Goal: Check status: Check status

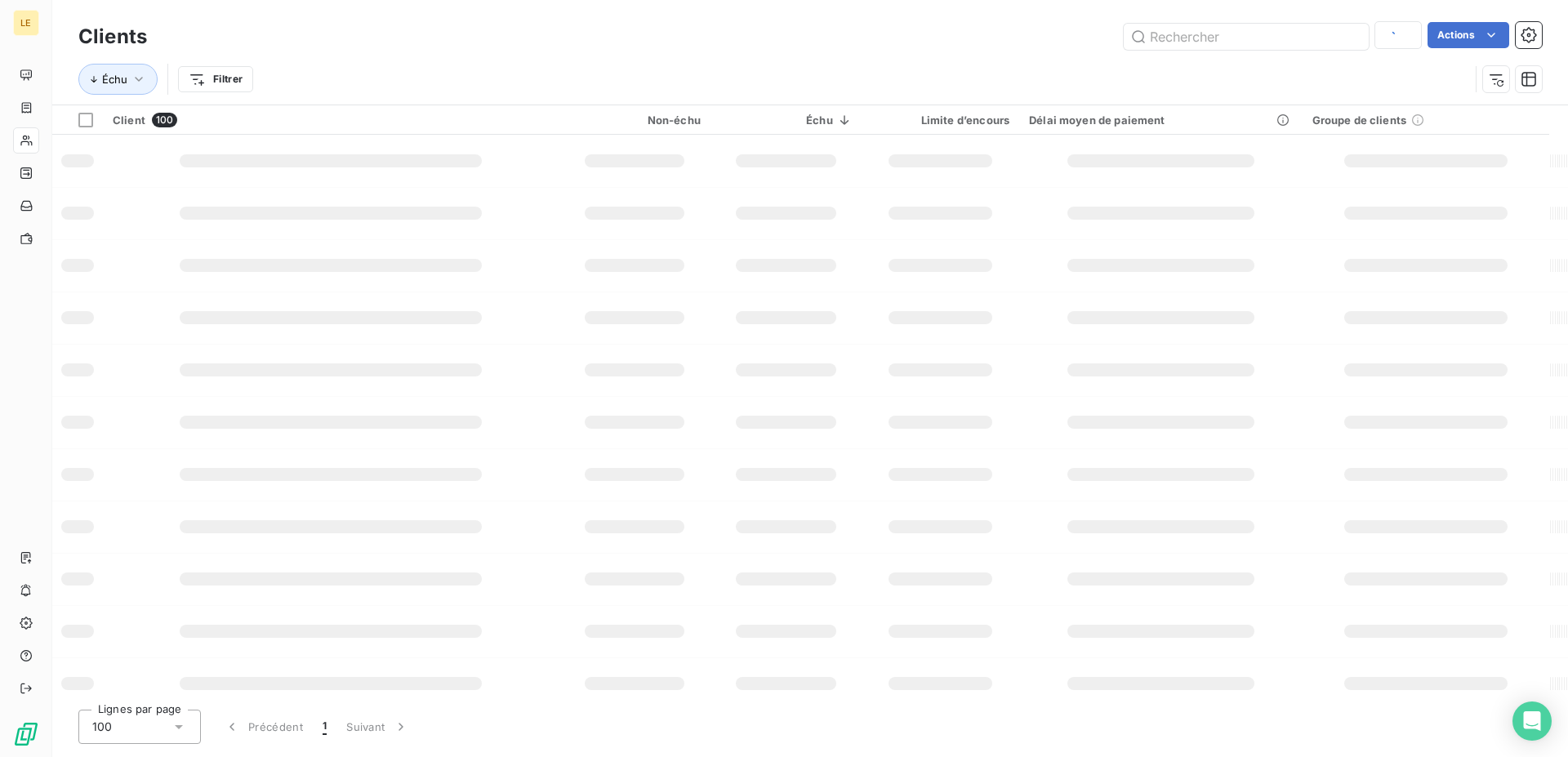
type input "equan"
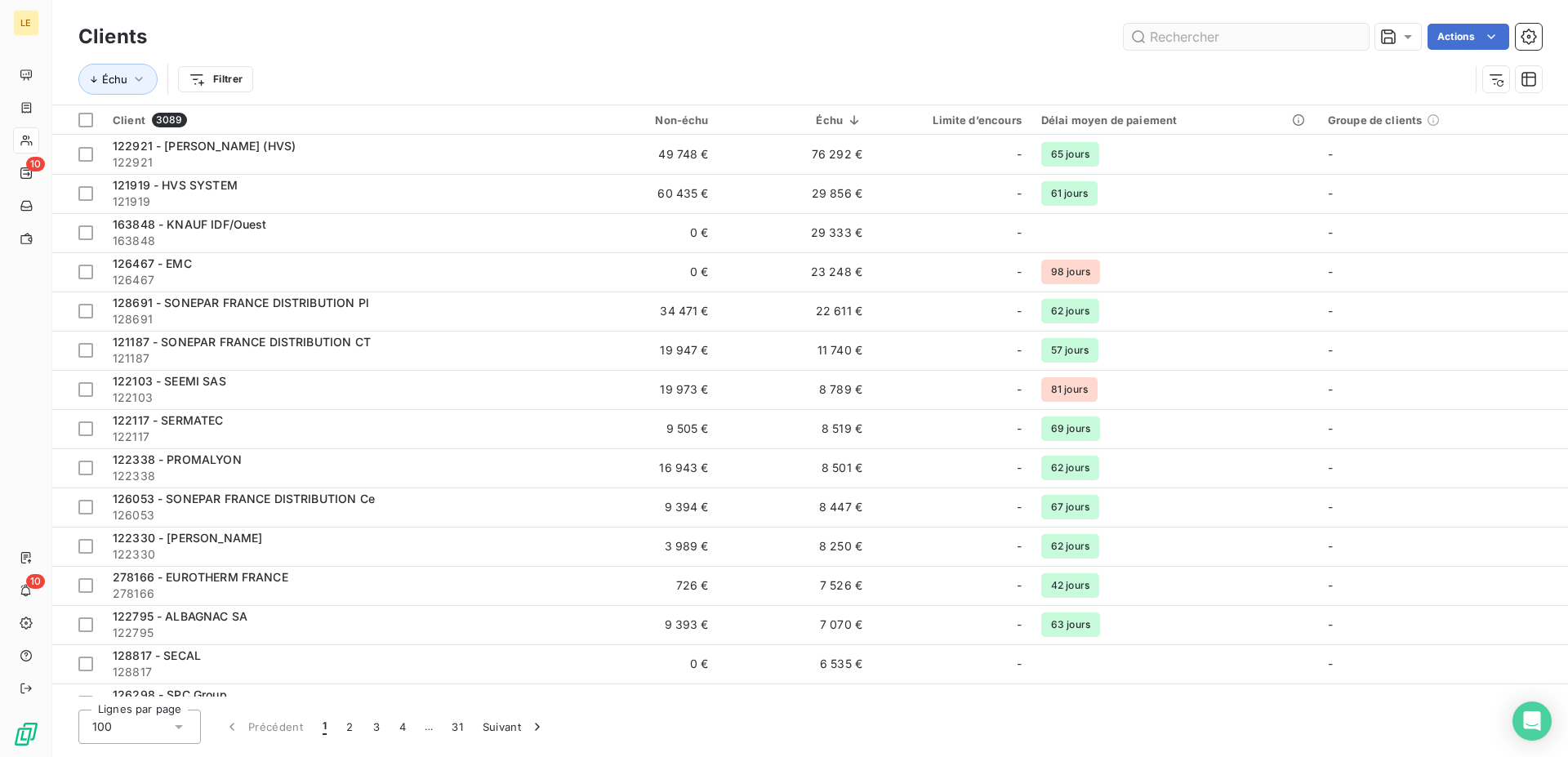
click at [1166, 32] on input "text" at bounding box center [1246, 36] width 245 height 26
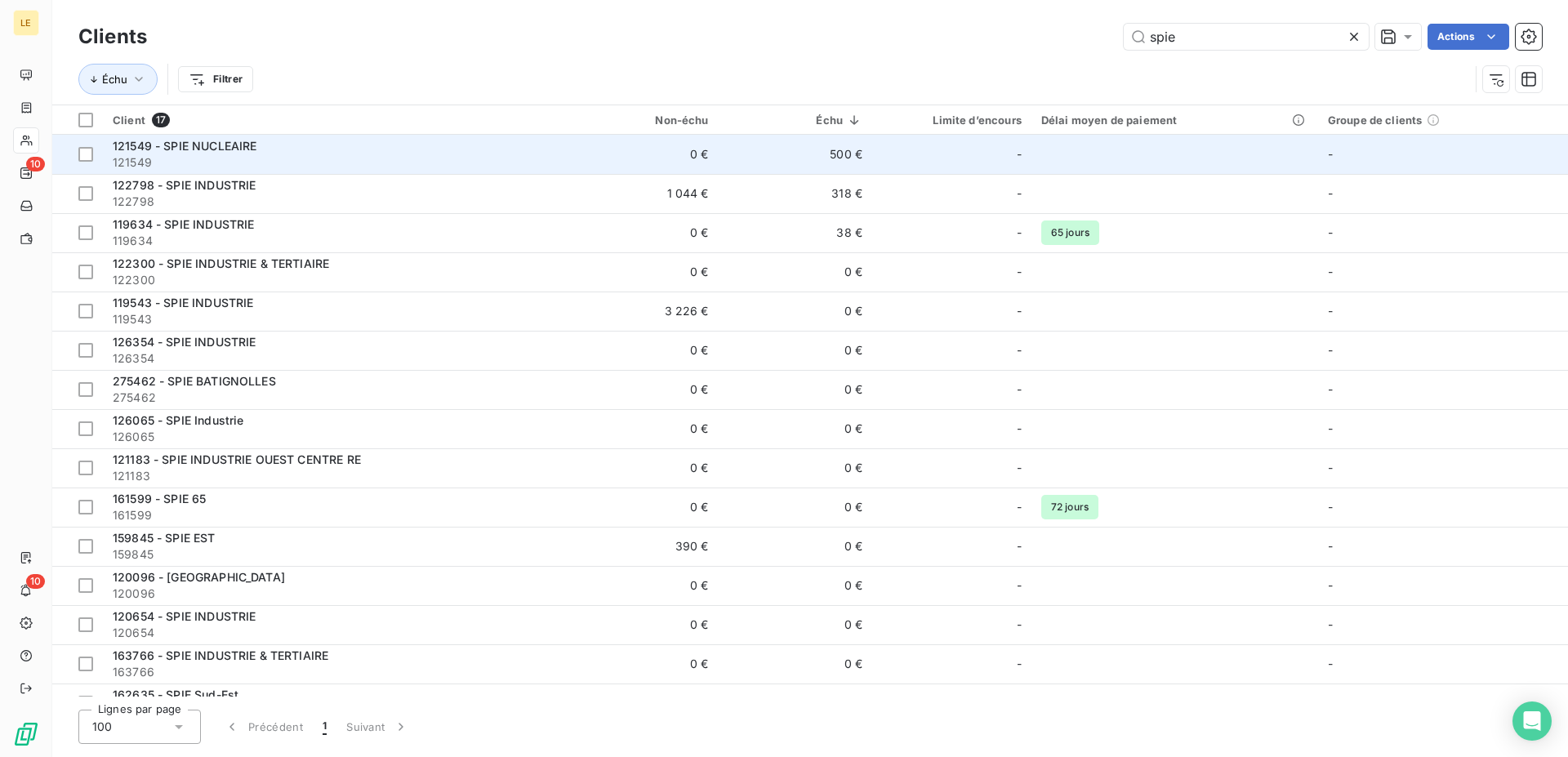
type input "spie"
click at [537, 149] on div "121549 - SPIE NUCLEAIRE" at bounding box center [333, 146] width 442 height 16
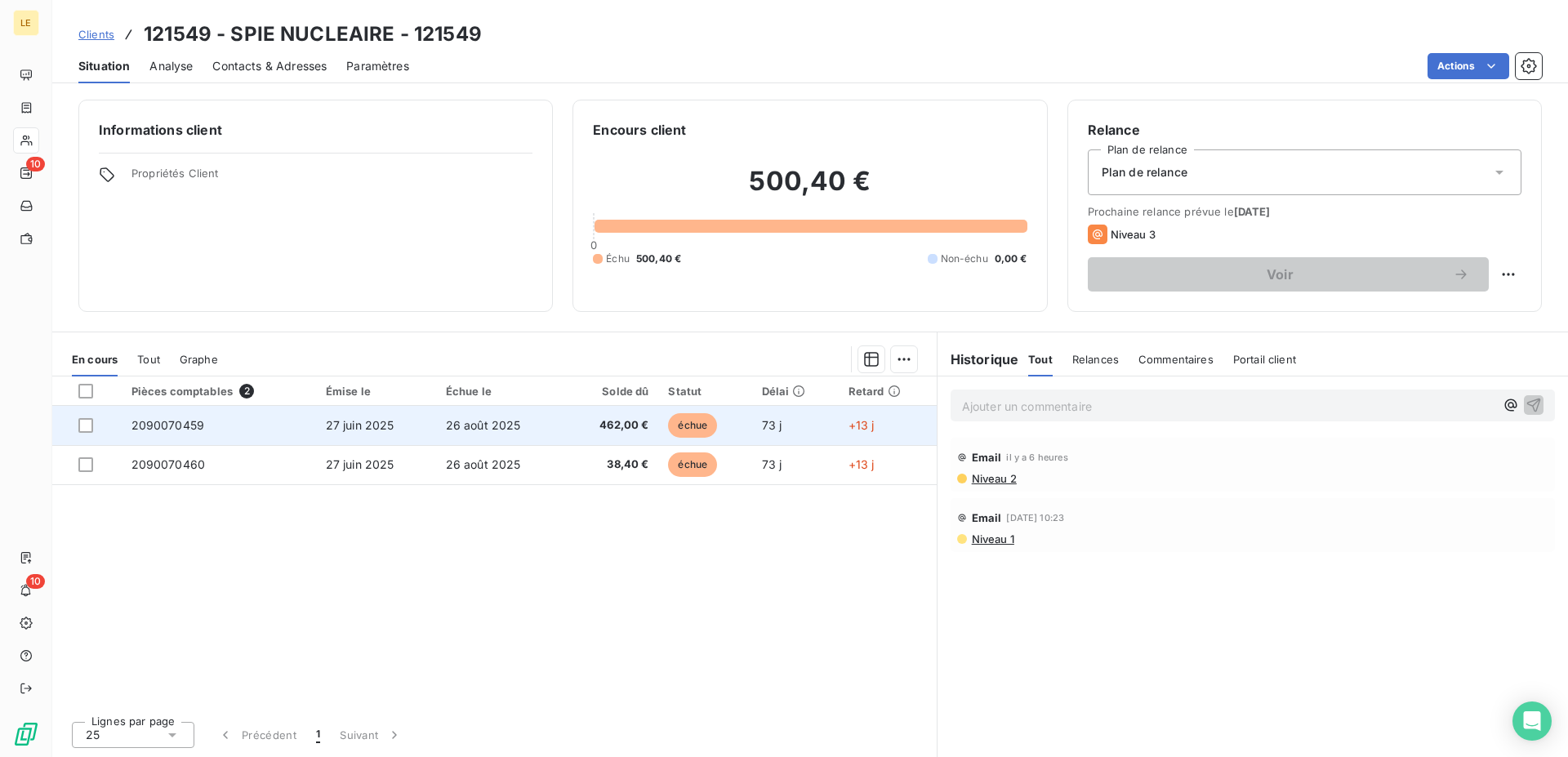
click at [297, 433] on td "2090070459" at bounding box center [219, 426] width 194 height 39
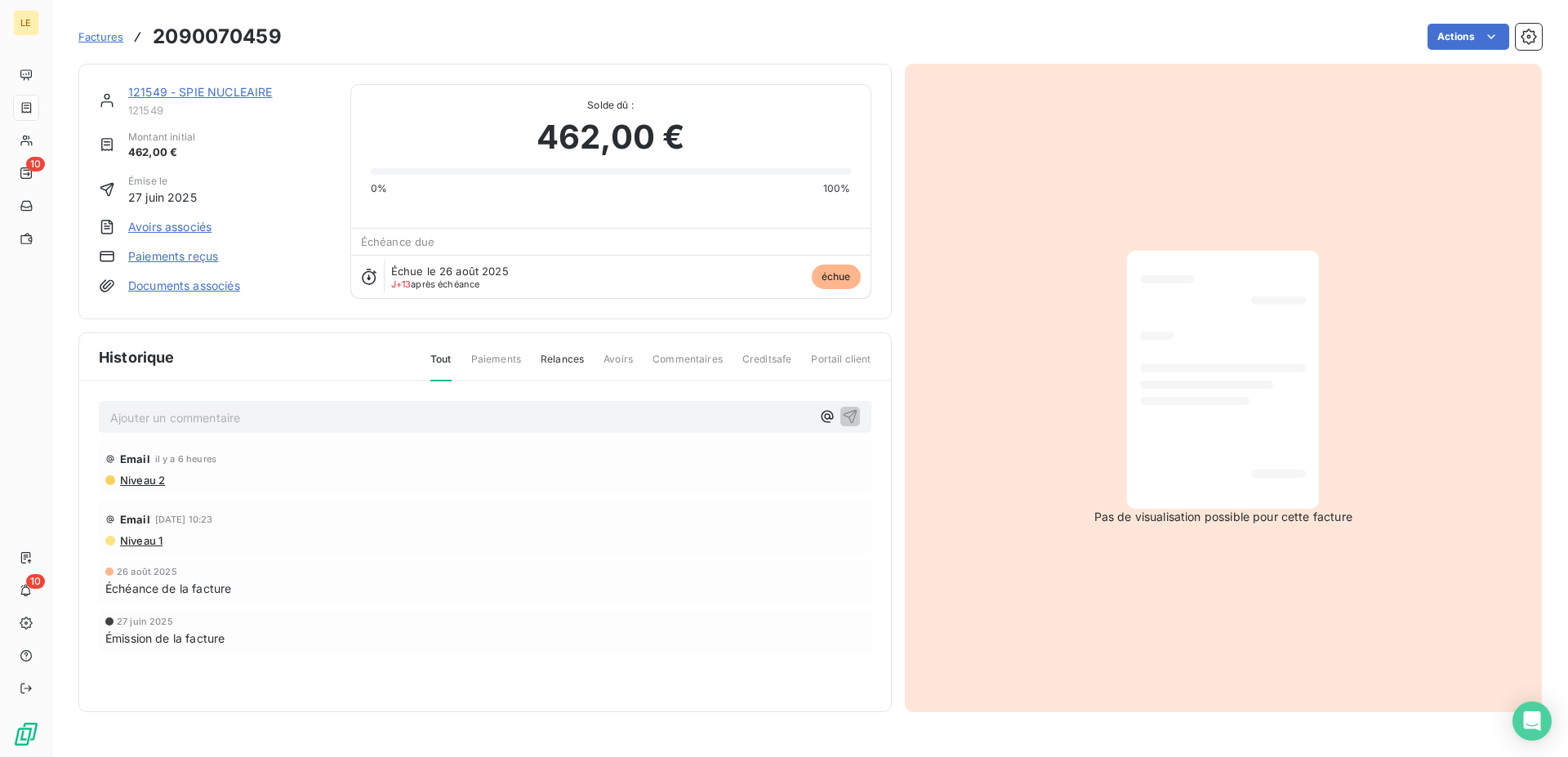
click at [353, 416] on p "Ajouter un commentaire ﻿" at bounding box center [460, 418] width 701 height 20
click at [214, 84] on div "121549 - SPIE NUCLEAIRE" at bounding box center [229, 92] width 203 height 16
click at [213, 97] on link "121549 - SPIE NUCLEAIRE" at bounding box center [200, 92] width 144 height 14
